Goal: Task Accomplishment & Management: Complete application form

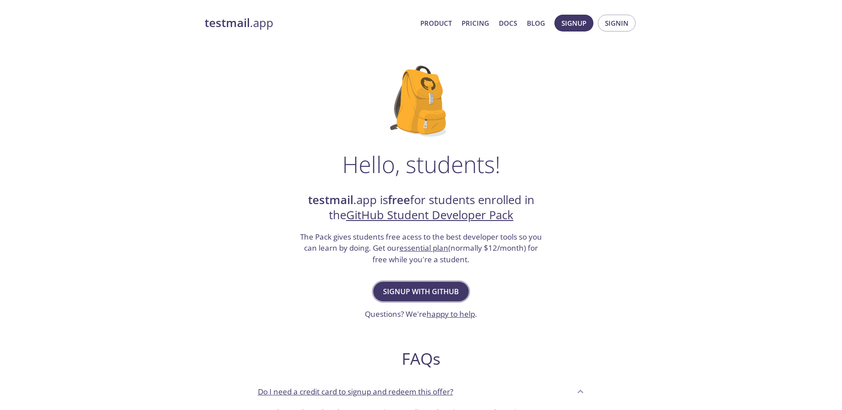
click at [399, 285] on span "Signup with GitHub" at bounding box center [421, 291] width 76 height 12
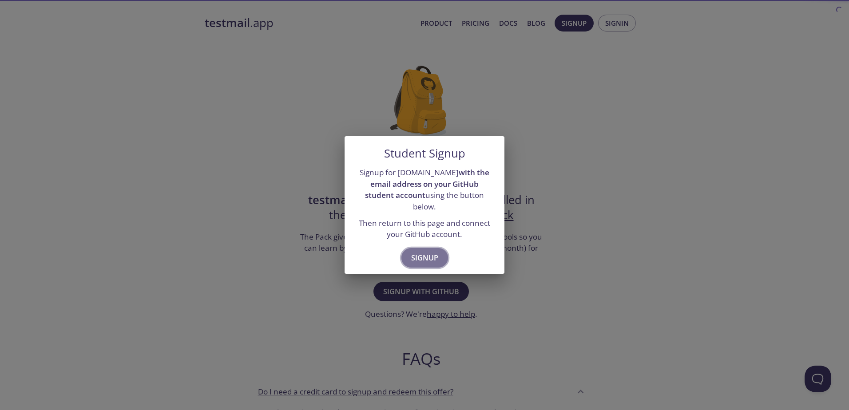
click at [420, 248] on button "Signup" at bounding box center [424, 258] width 47 height 20
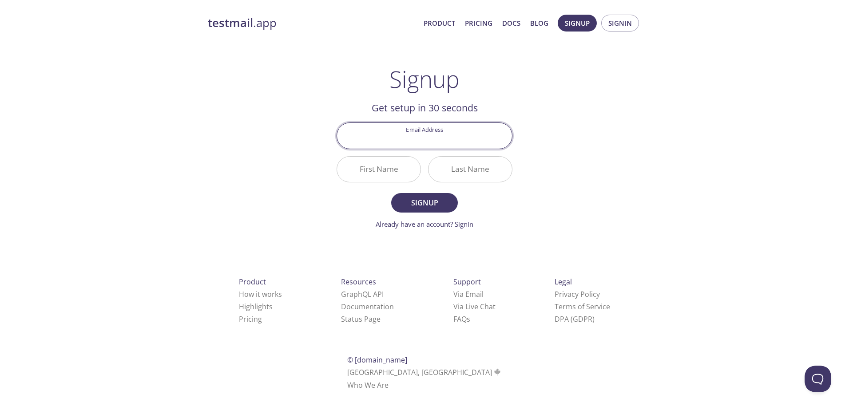
click at [412, 134] on input "Email Address" at bounding box center [424, 135] width 175 height 25
click at [253, 164] on div "testmail .app Product Pricing Docs Blog Signup Signin Signup Get setup in 30 se…" at bounding box center [424, 212] width 454 height 407
click at [391, 141] on input "Email Address" at bounding box center [424, 135] width 175 height 25
type input "danilo94c@gmail.com"
click at [380, 171] on input "First Name" at bounding box center [378, 169] width 83 height 25
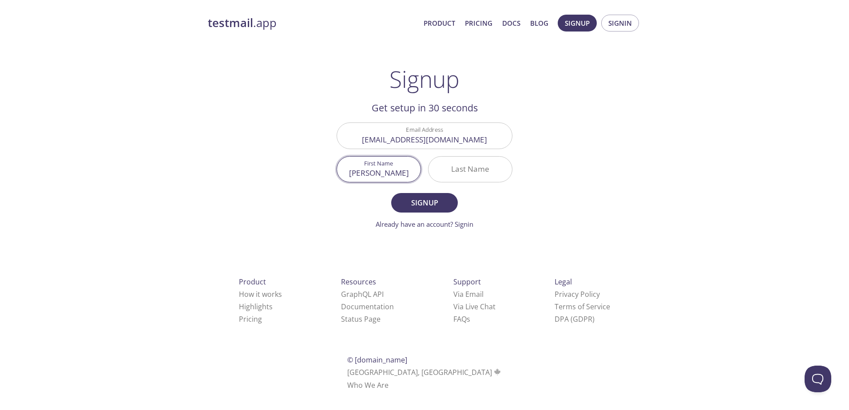
type input "Danilo"
type input "Carbonaro"
click at [391, 193] on button "Signup" at bounding box center [424, 203] width 67 height 20
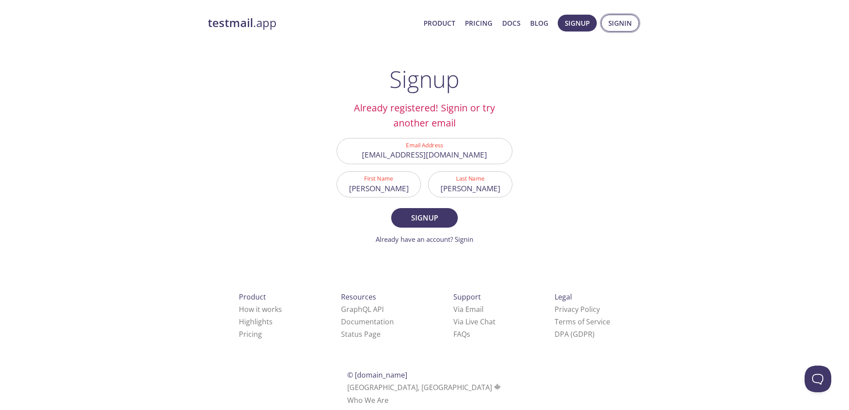
click at [608, 16] on button "Signin" at bounding box center [620, 23] width 38 height 17
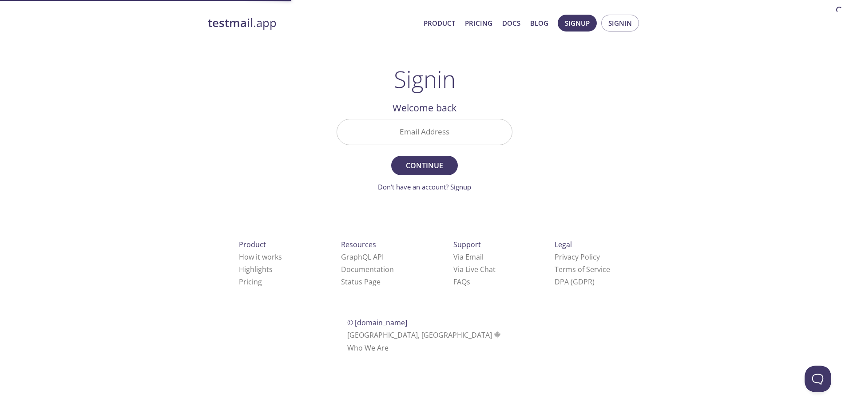
click at [431, 130] on input "Email Address" at bounding box center [424, 131] width 175 height 25
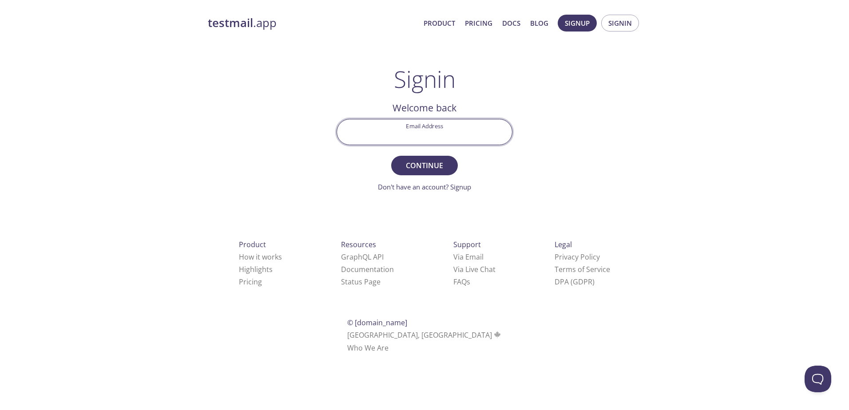
type input "danilo94c@gmail.com"
click at [421, 175] on button "Continue" at bounding box center [424, 166] width 67 height 20
click at [432, 131] on input "Signin Security Code" at bounding box center [424, 131] width 175 height 25
paste input "CS2ETZN"
type input "CS2ETZN"
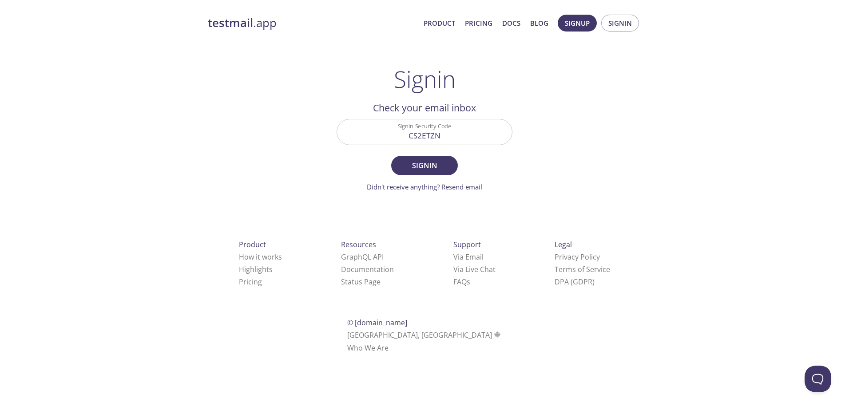
click at [414, 155] on form "Signin Security Code CS2ETZN Signin Didn't receive anything? Resend email" at bounding box center [424, 155] width 176 height 73
click at [410, 161] on span "Signin" at bounding box center [424, 165] width 47 height 12
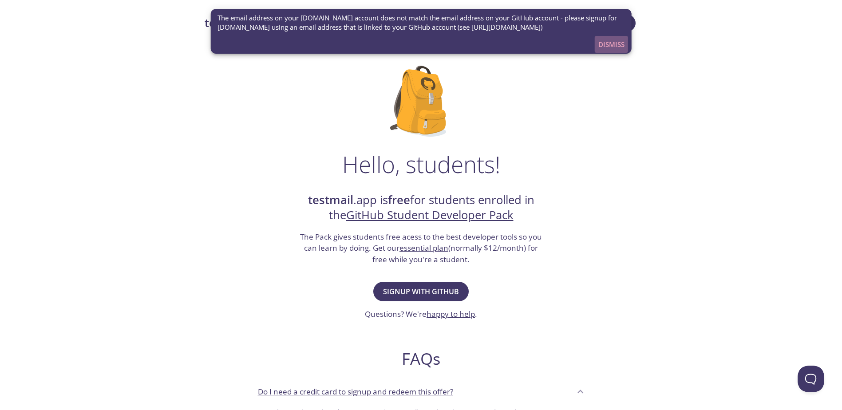
click at [610, 43] on span "Dismiss" at bounding box center [611, 45] width 26 height 12
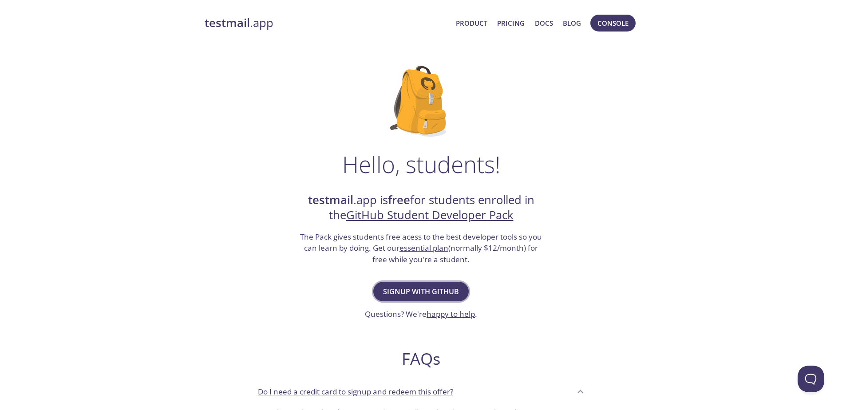
click at [402, 287] on span "Signup with GitHub" at bounding box center [421, 291] width 76 height 12
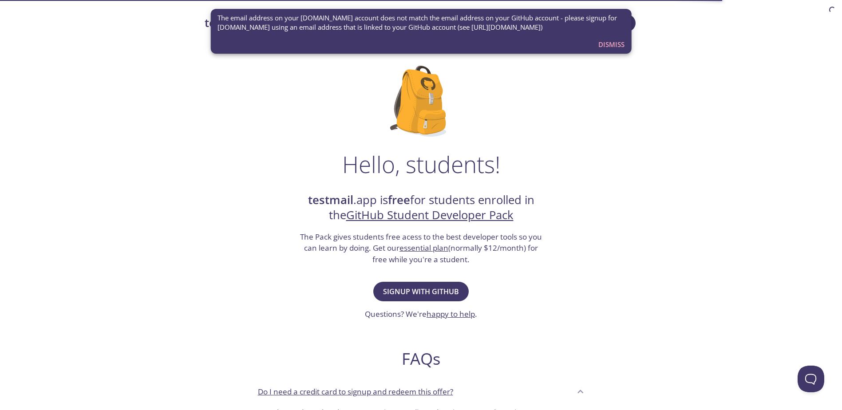
click at [606, 44] on span "Dismiss" at bounding box center [611, 45] width 26 height 12
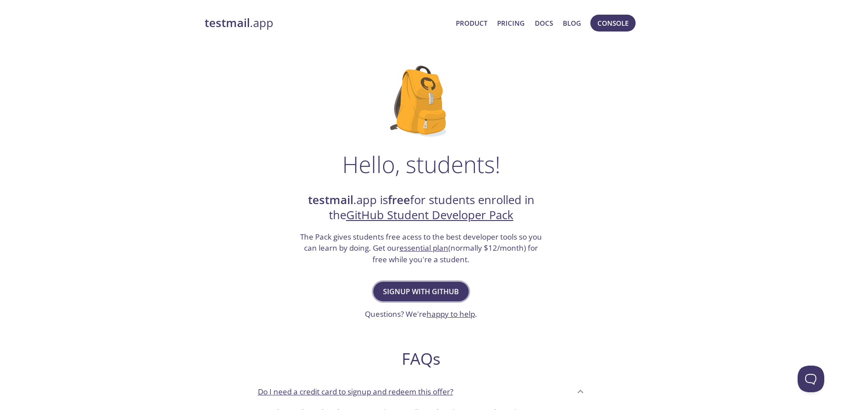
click at [419, 294] on span "Signup with GitHub" at bounding box center [421, 291] width 76 height 12
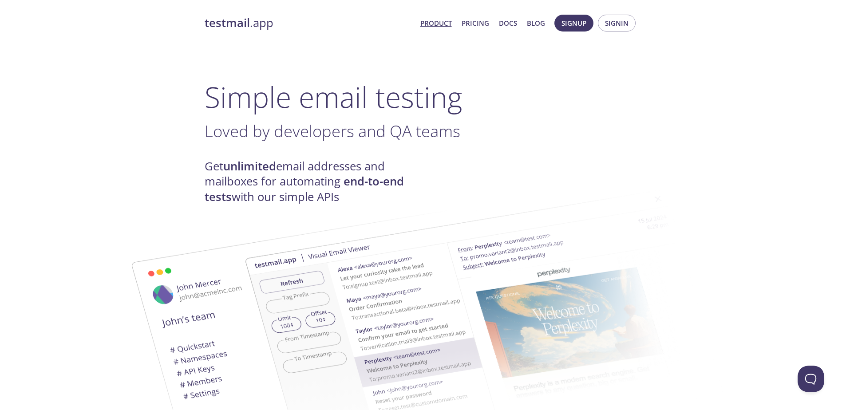
scroll to position [311, 0]
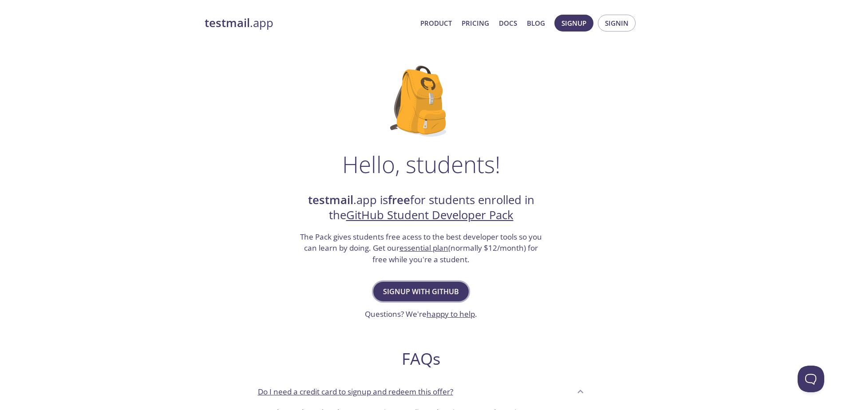
click at [430, 294] on span "Signup with GitHub" at bounding box center [421, 291] width 76 height 12
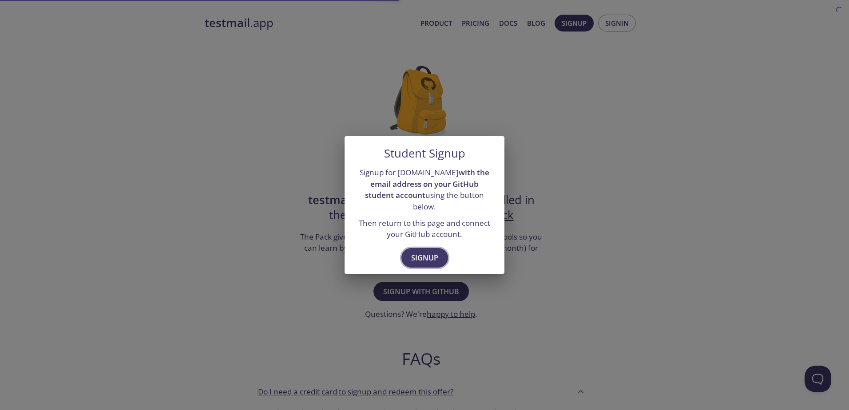
click at [430, 256] on span "Signup" at bounding box center [424, 258] width 27 height 12
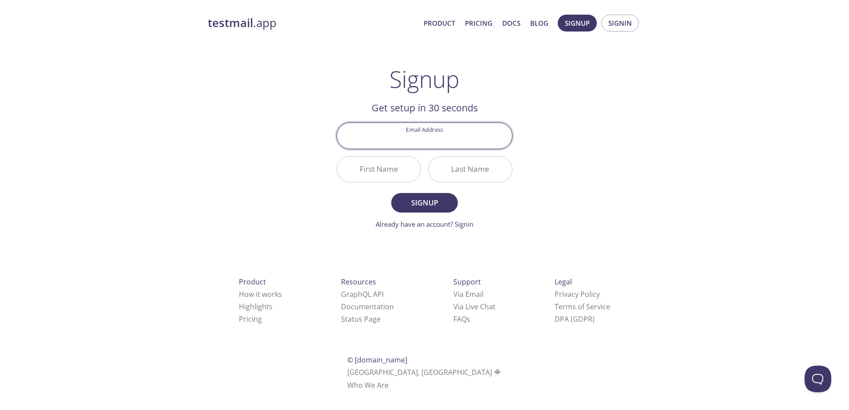
click at [411, 136] on input "Email Address" at bounding box center [424, 135] width 175 height 25
type input "[PERSON_NAME][EMAIL_ADDRESS][PERSON_NAME][DOMAIN_NAME]"
type input "[PERSON_NAME]"
click at [405, 202] on span "Signup" at bounding box center [424, 203] width 47 height 12
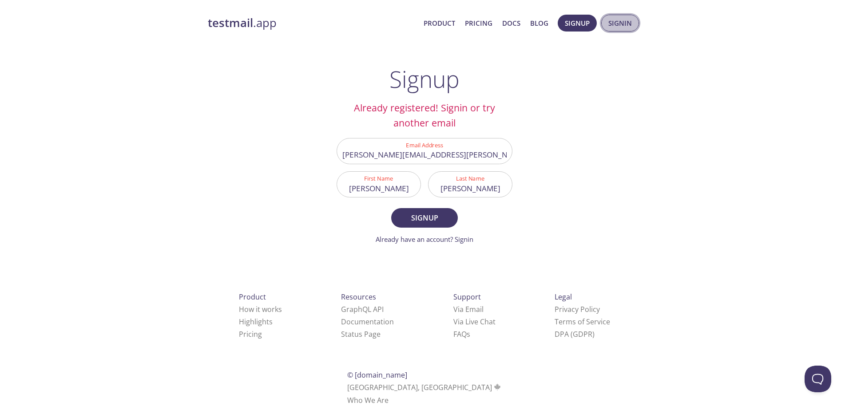
click at [614, 30] on button "Signin" at bounding box center [620, 23] width 38 height 17
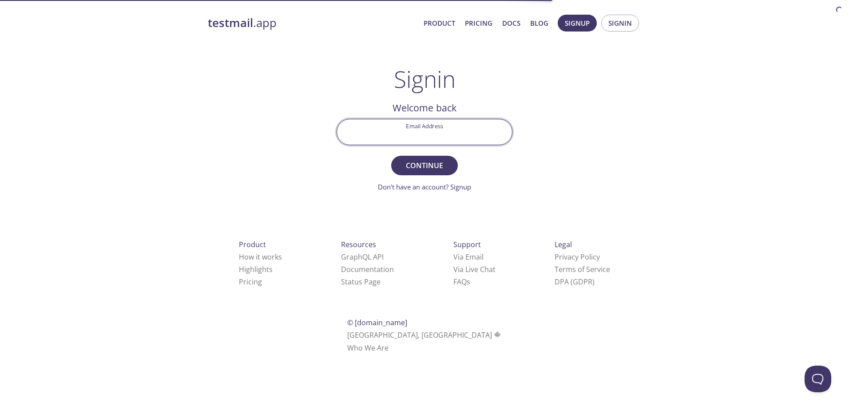
click at [393, 136] on input "Email Address" at bounding box center [424, 131] width 175 height 25
type input "[PERSON_NAME][EMAIL_ADDRESS][PERSON_NAME][DOMAIN_NAME]"
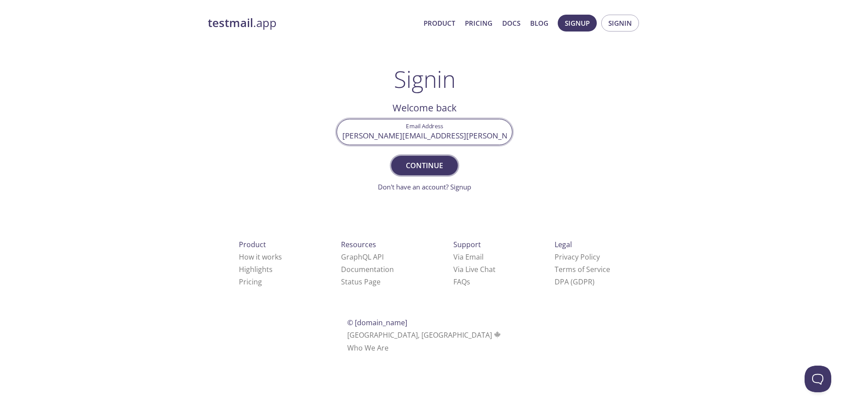
click at [422, 159] on span "Continue" at bounding box center [424, 165] width 47 height 12
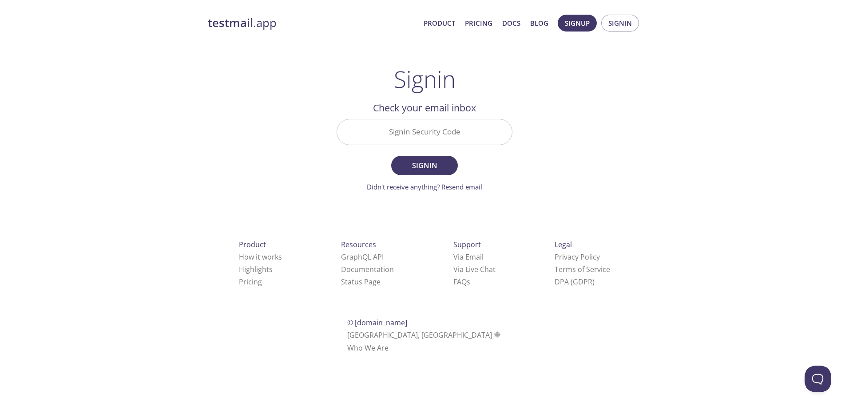
click at [404, 132] on input "Signin Security Code" at bounding box center [424, 131] width 175 height 25
paste input "B9JEQBF"
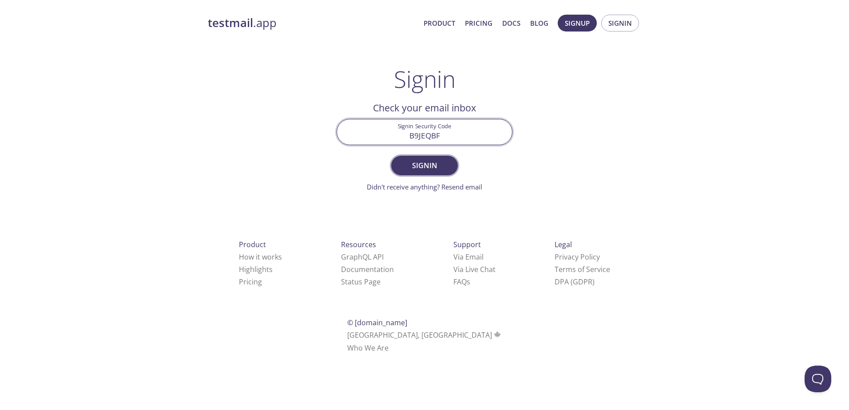
type input "B9JEQBF"
click at [416, 162] on span "Signin" at bounding box center [424, 165] width 47 height 12
